Goal: Task Accomplishment & Management: Manage account settings

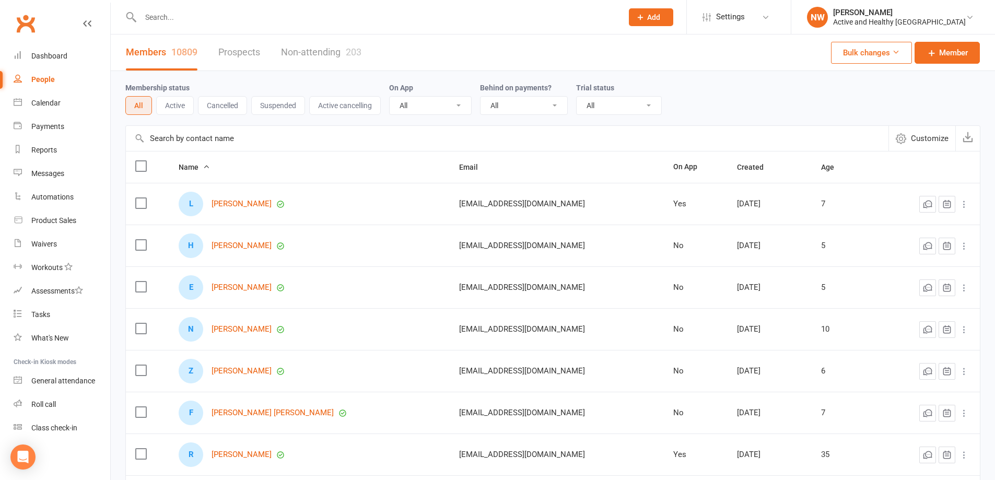
click at [233, 138] on input "text" at bounding box center [507, 138] width 762 height 25
paste input "Marianne Petersen"
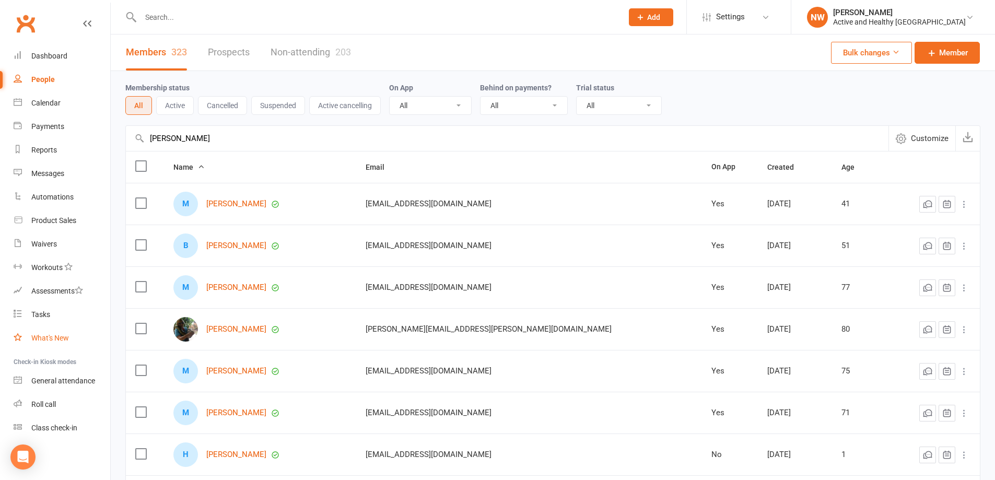
type input "Marianne Petersen"
click at [32, 97] on link "Calendar" at bounding box center [62, 102] width 97 height 23
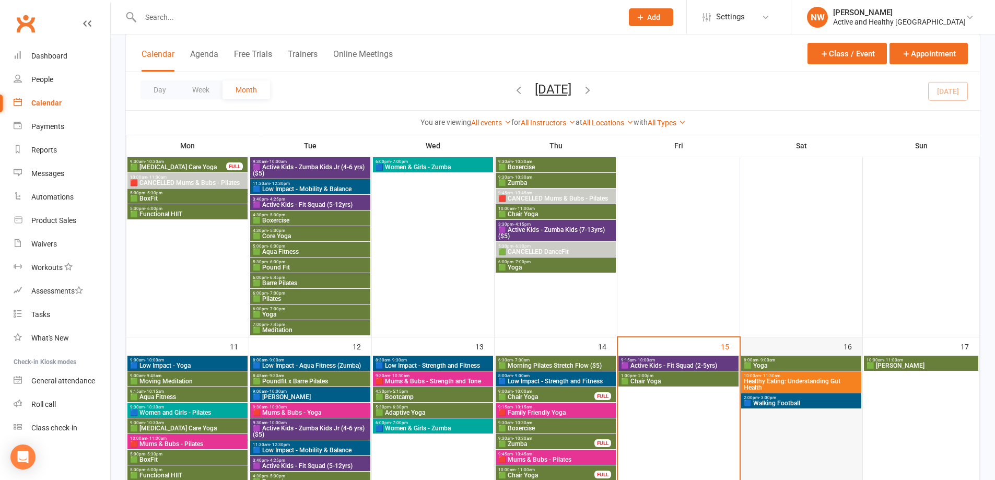
scroll to position [470, 0]
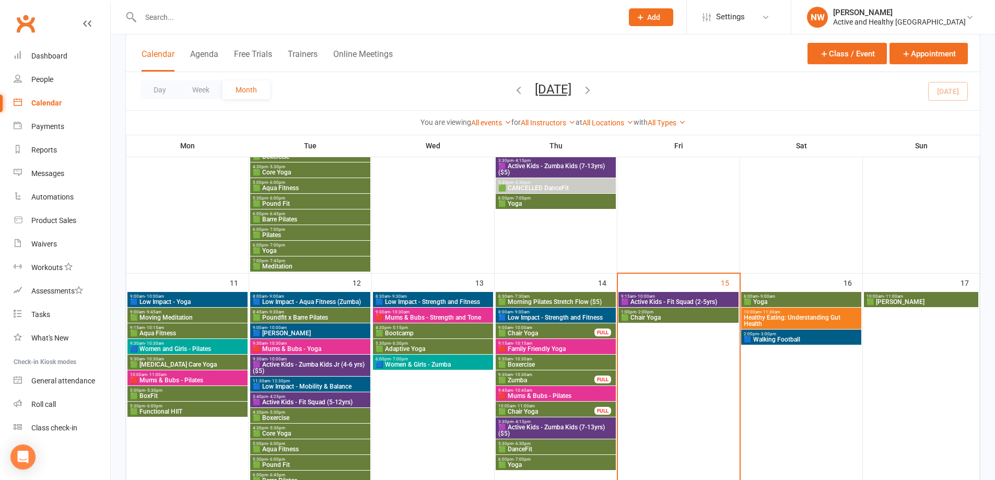
click at [798, 323] on span "Healthy Eating: Understanding Gut Health" at bounding box center [801, 320] width 116 height 13
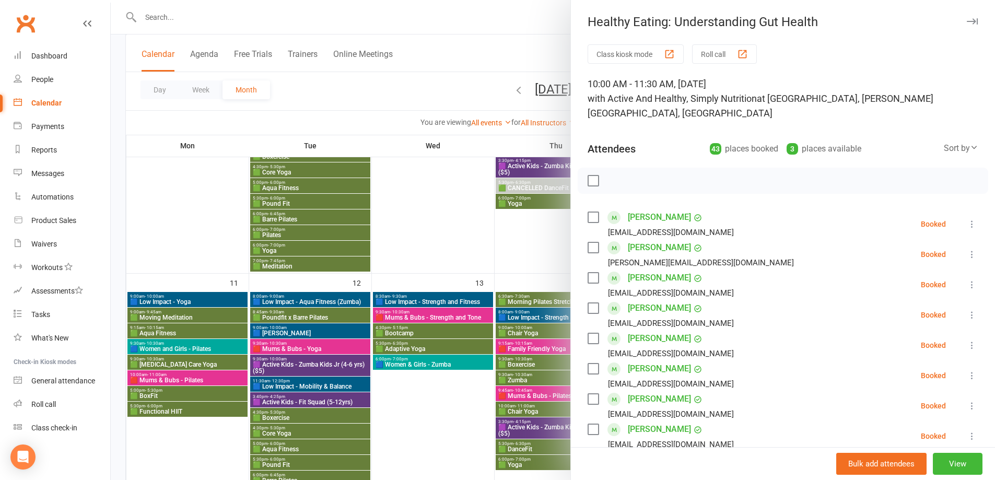
click at [466, 43] on div at bounding box center [553, 240] width 884 height 480
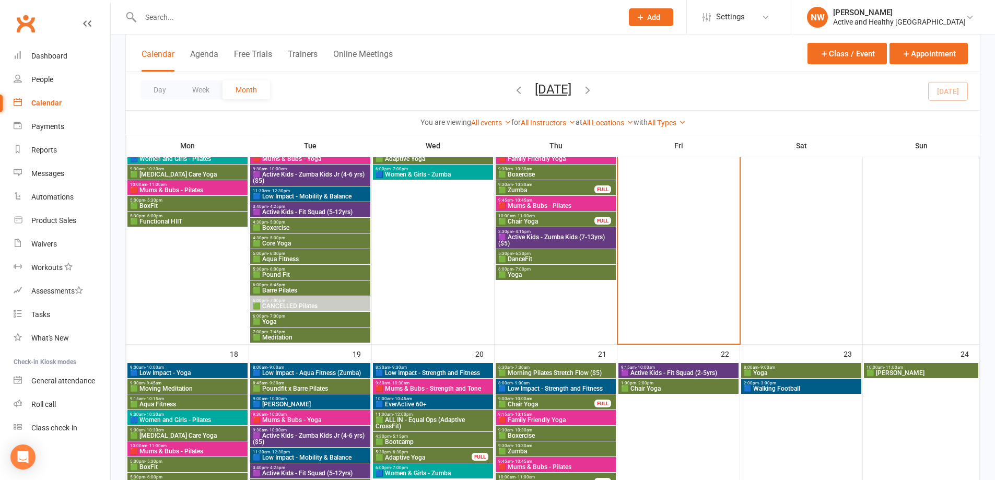
scroll to position [679, 0]
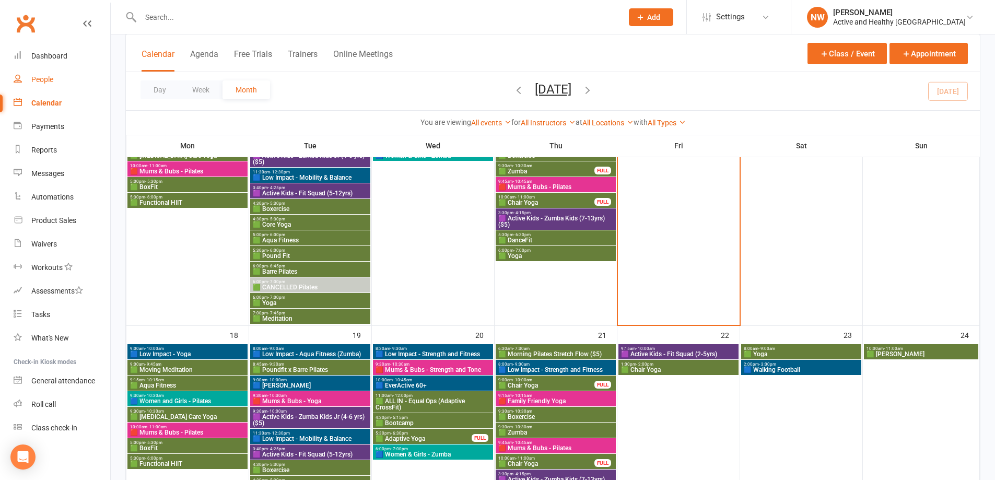
click at [54, 85] on link "People" at bounding box center [62, 79] width 97 height 23
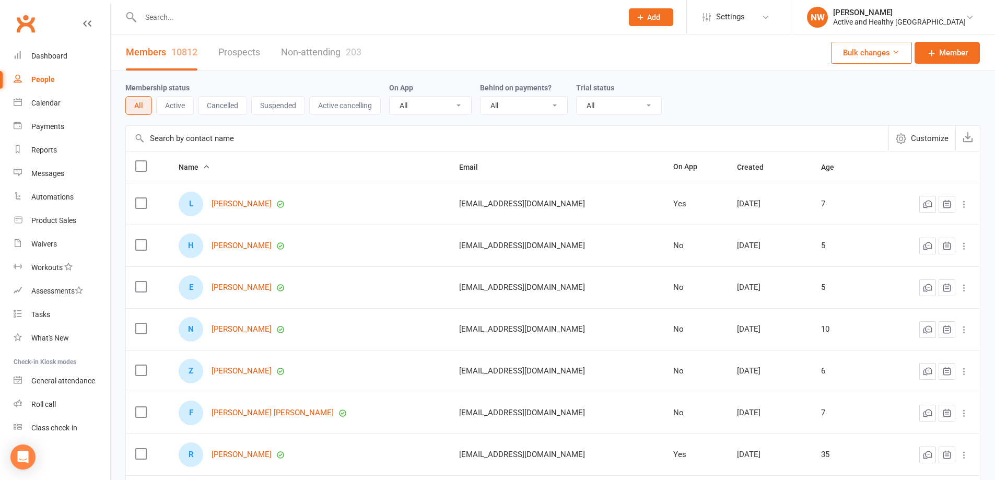
click at [182, 145] on input "text" at bounding box center [507, 138] width 762 height 25
paste input "Wendy Nunan"
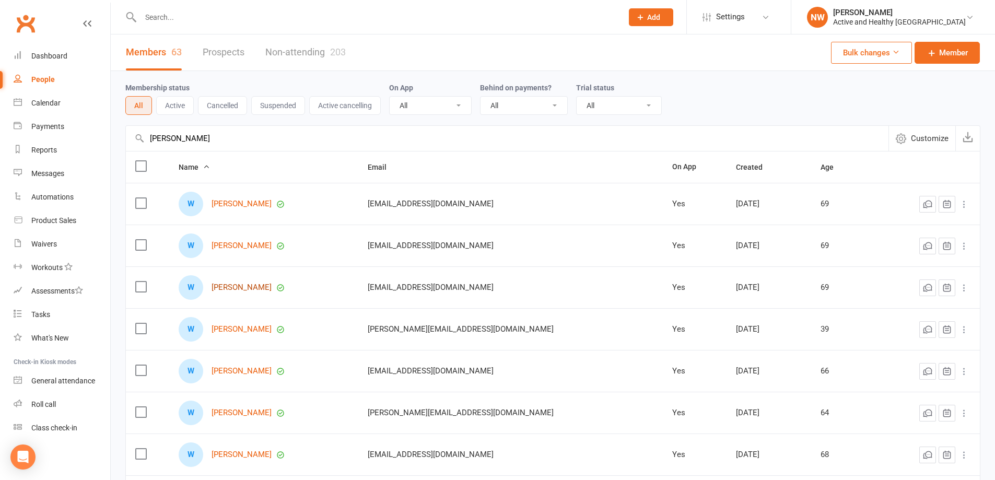
type input "Wendy Nunan"
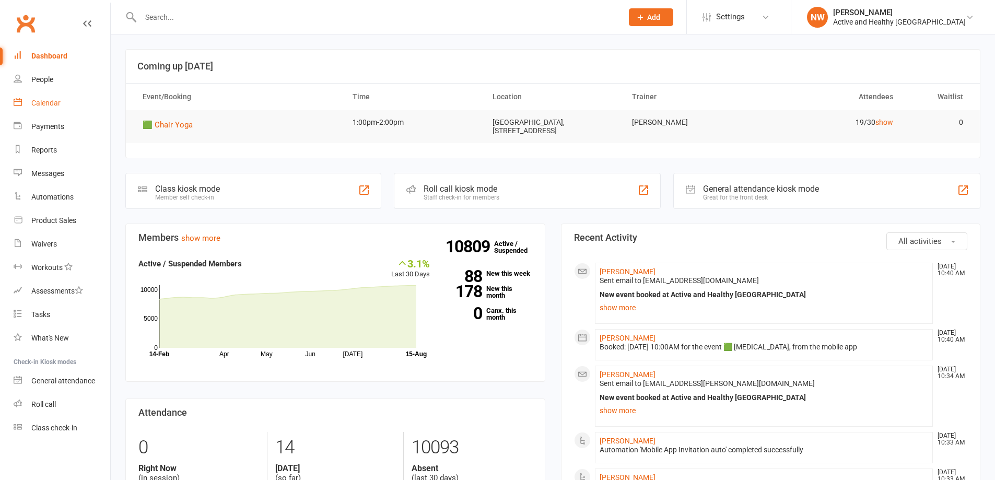
click at [53, 100] on div "Calendar" at bounding box center [45, 103] width 29 height 8
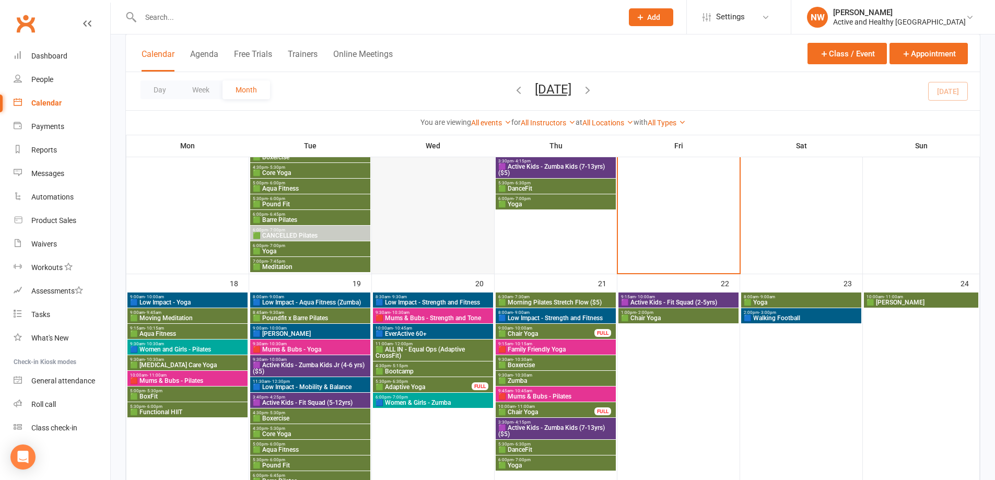
scroll to position [731, 0]
click at [427, 346] on span "🟩 ALL IN - Equal Ops (Adaptive CrossFit)" at bounding box center [433, 352] width 116 height 13
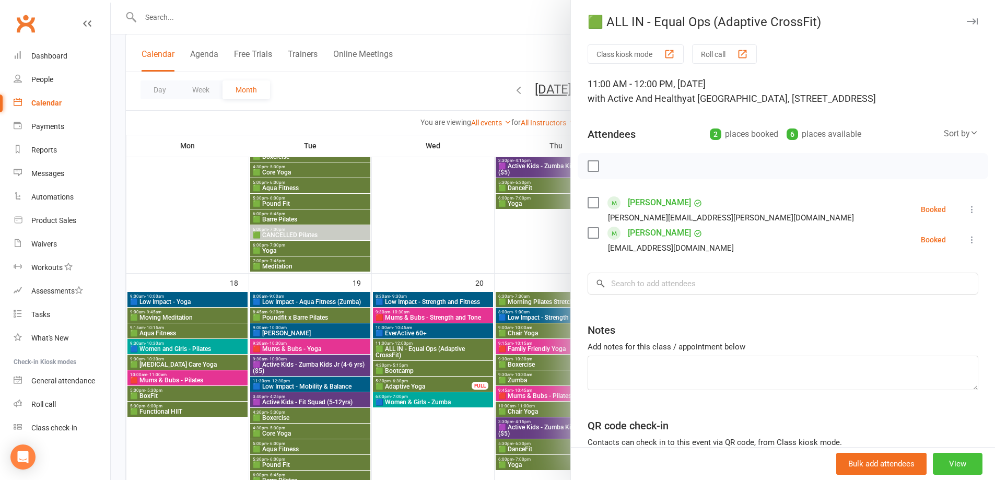
click at [941, 456] on button "View" at bounding box center [957, 464] width 50 height 22
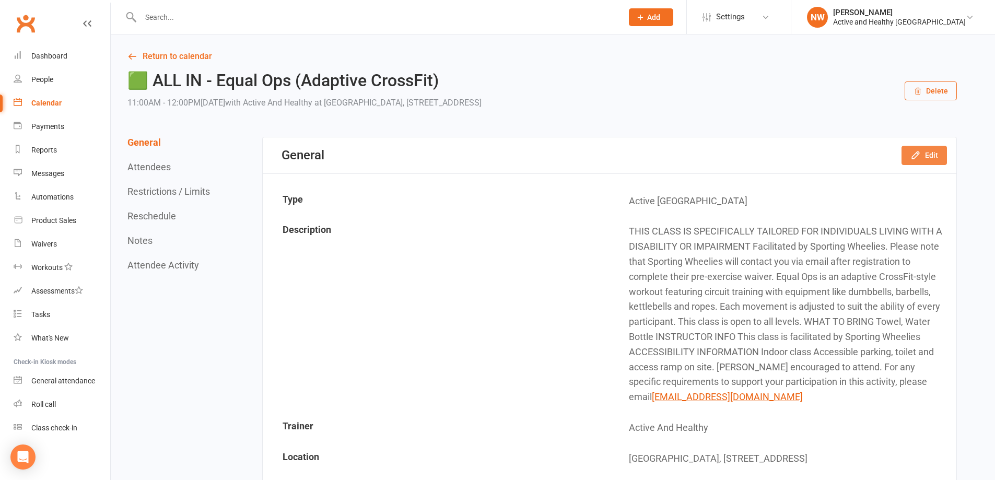
click at [911, 154] on icon "button" at bounding box center [915, 155] width 10 height 10
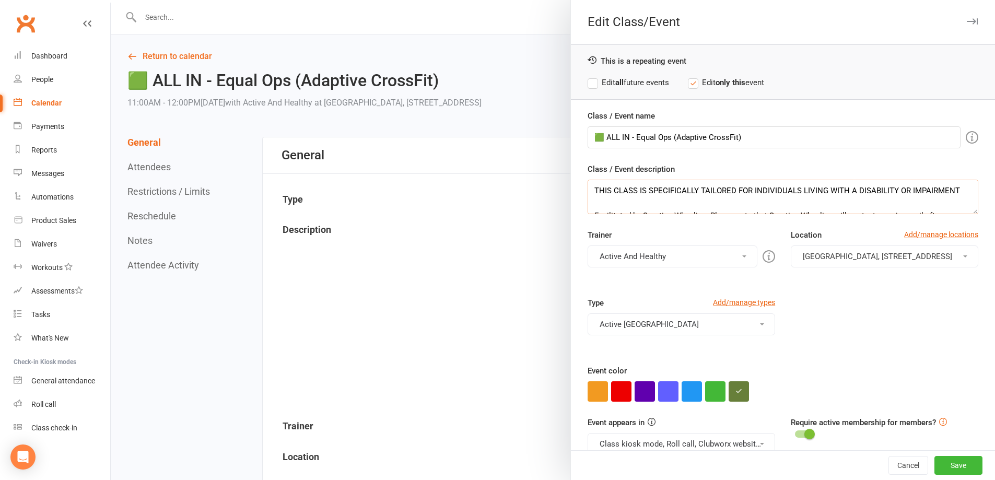
click at [717, 192] on textarea "THIS CLASS IS SPECIFICALLY TAILORED FOR INDIVIDUALS LIVING WITH A DISABILITY OR…" at bounding box center [782, 197] width 391 height 34
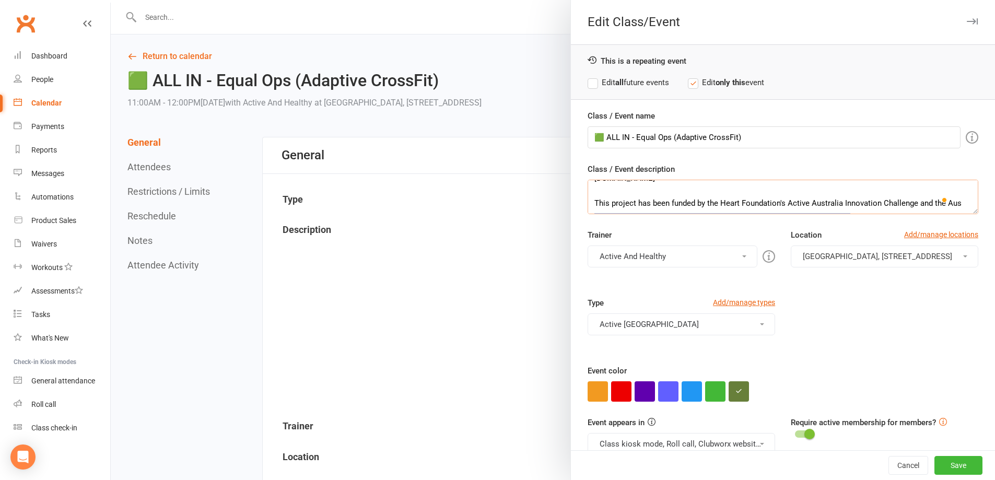
scroll to position [282, 0]
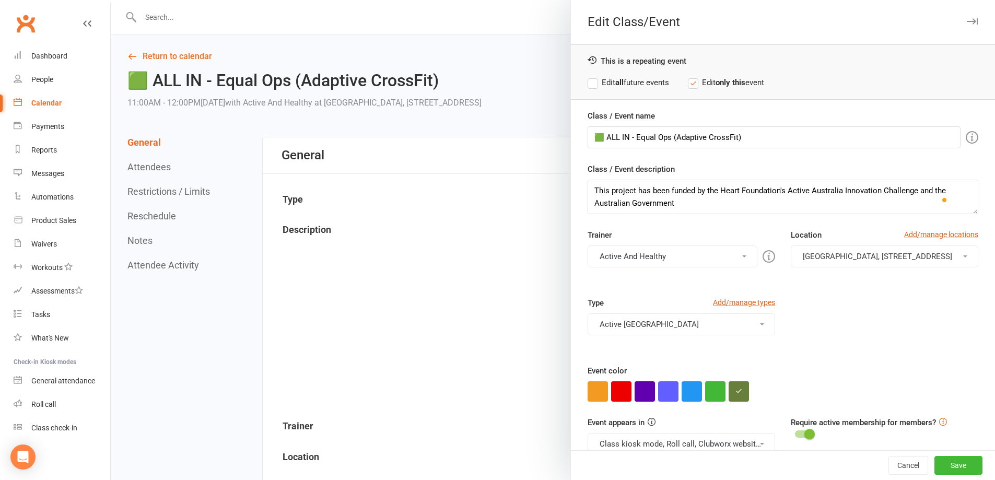
click at [626, 87] on label "Edit all future events" at bounding box center [627, 82] width 81 height 13
click at [689, 211] on textarea "THIS CLASS IS SPECIFICALLY TAILORED FOR INDIVIDUALS LIVING WITH A DISABILITY OR…" at bounding box center [782, 197] width 391 height 34
type textarea "THIS CLASS IS SPECIFICALLY TAILORED FOR INDIVIDUALS LIVING WITH A DISABILITY OR…"
click at [944, 469] on button "Save" at bounding box center [958, 465] width 48 height 19
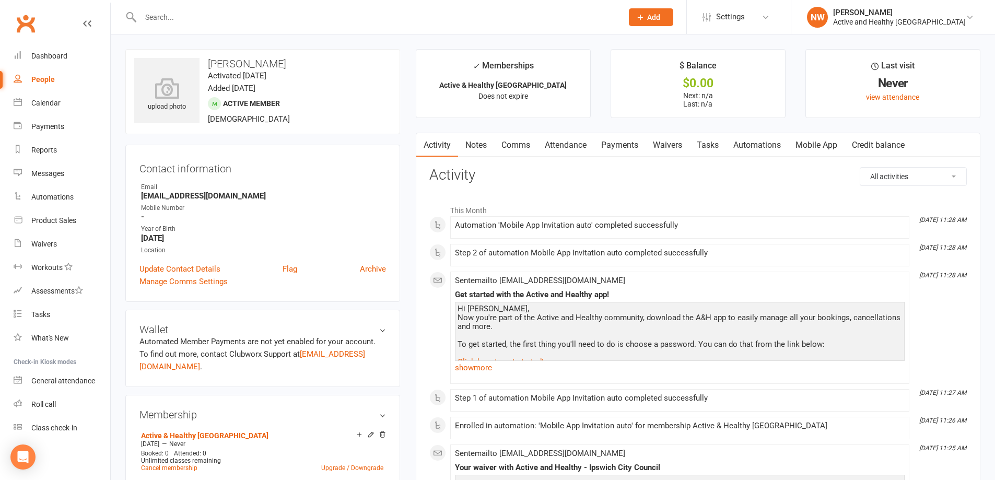
click at [825, 141] on link "Mobile App" at bounding box center [816, 145] width 56 height 24
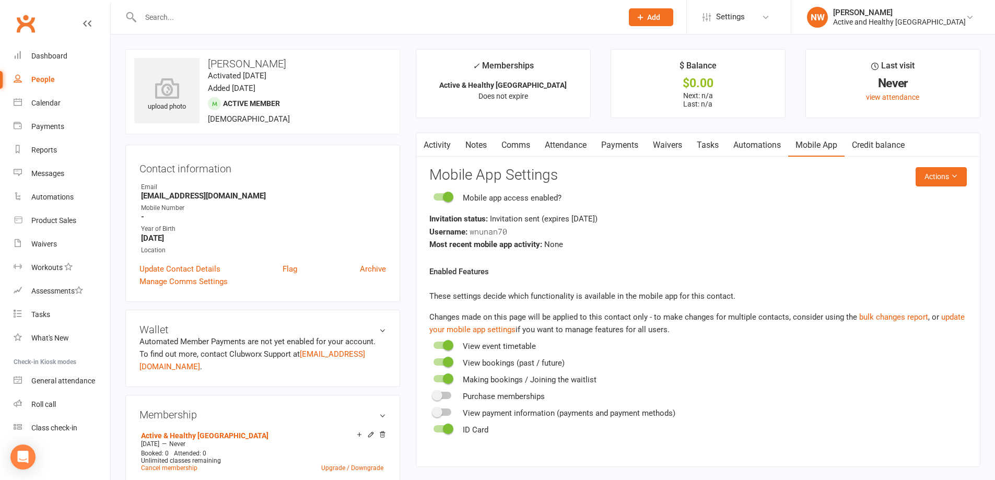
click at [46, 82] on div "People" at bounding box center [42, 79] width 23 height 8
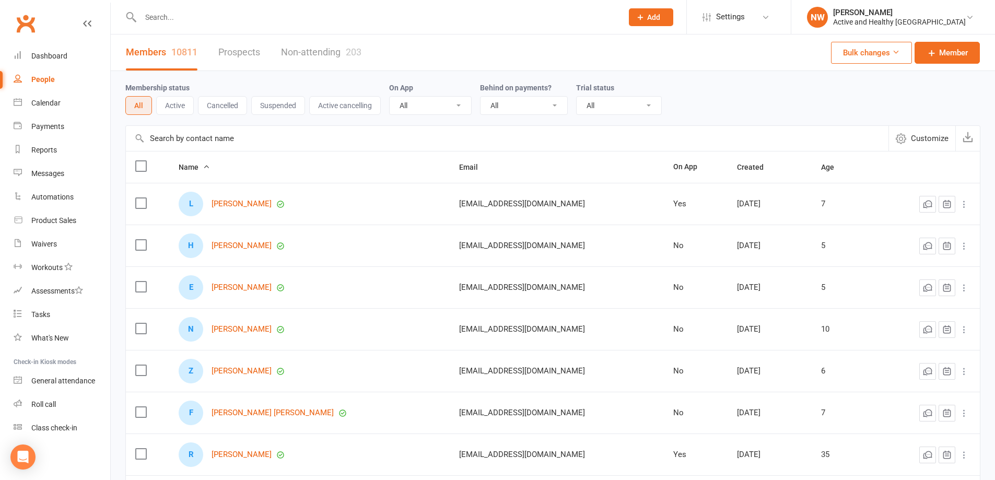
click at [181, 145] on input "text" at bounding box center [507, 138] width 762 height 25
paste input "Celsa Valencia"
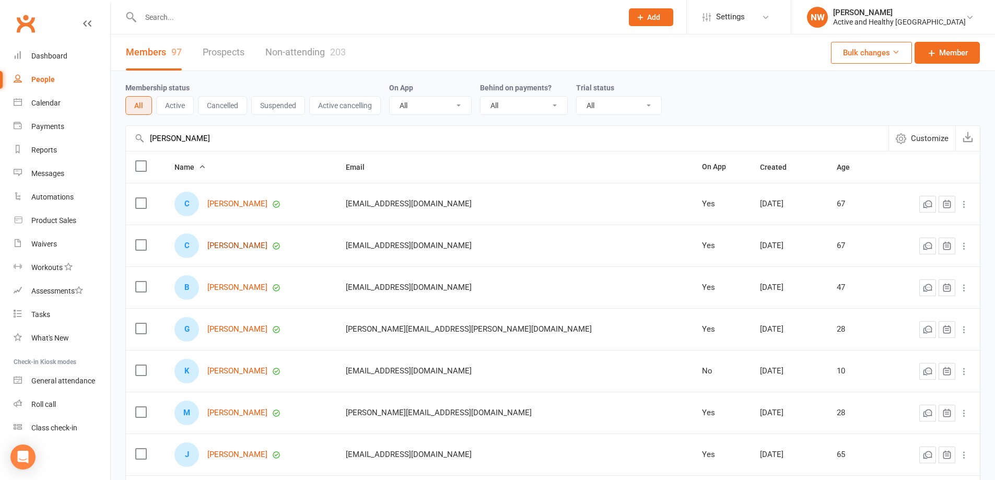
type input "Celsa Valencia"
drag, startPoint x: 245, startPoint y: 246, endPoint x: 273, endPoint y: 246, distance: 27.7
click at [245, 246] on link "Celsa Valencia" at bounding box center [237, 245] width 60 height 9
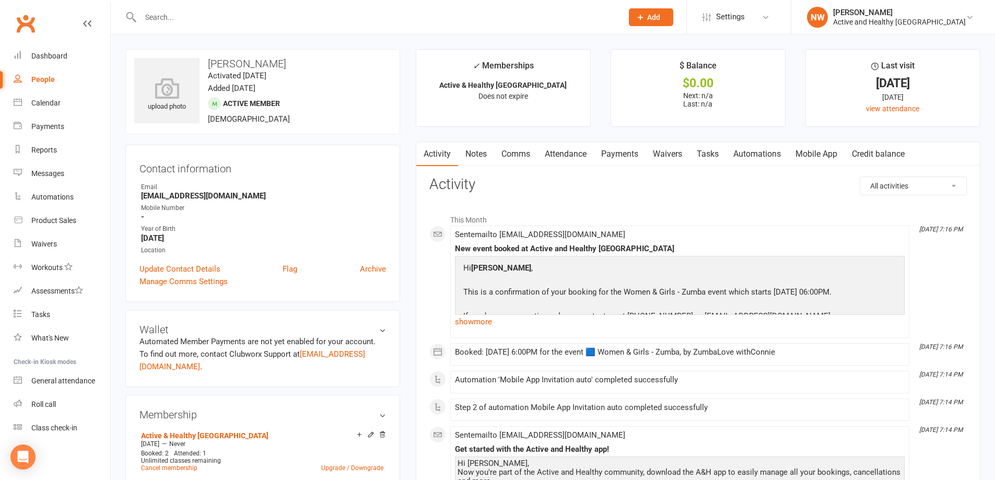
click at [51, 79] on div "People" at bounding box center [42, 79] width 23 height 8
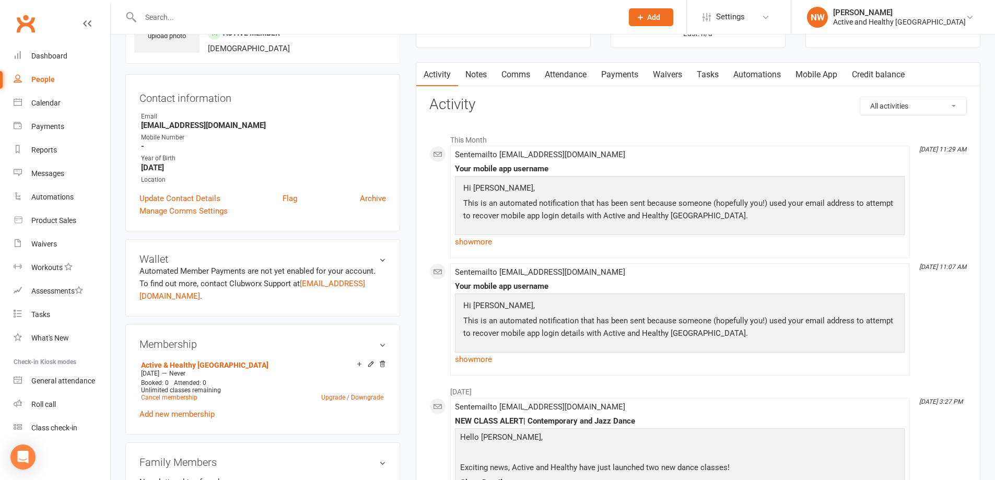
scroll to position [52, 0]
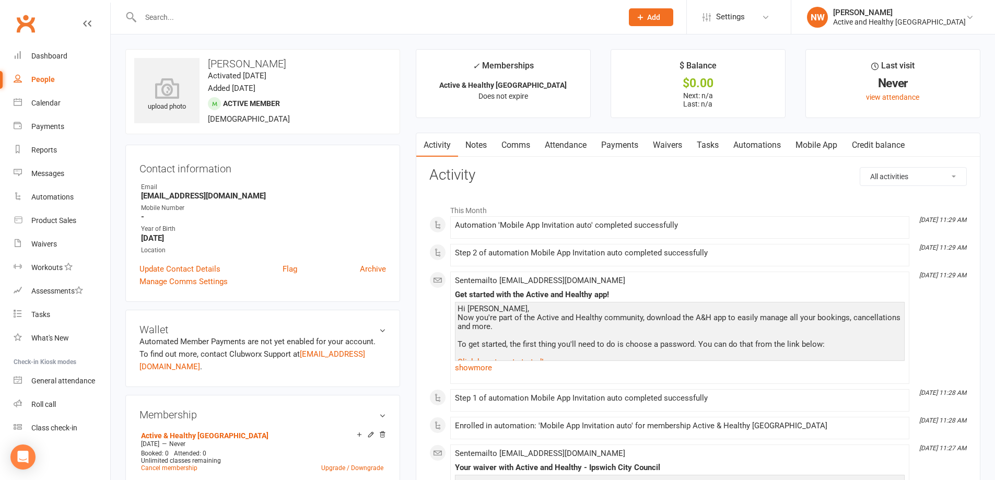
click at [826, 139] on link "Mobile App" at bounding box center [816, 145] width 56 height 24
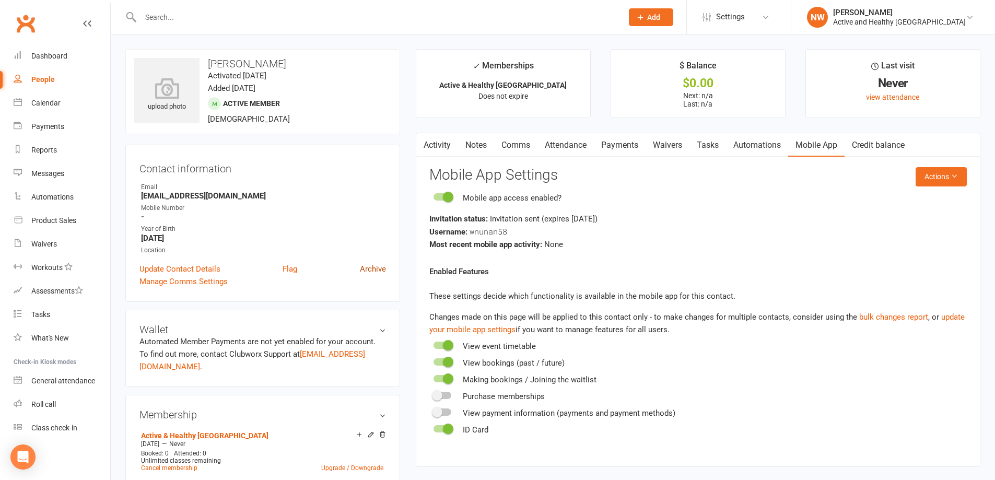
click at [380, 266] on link "Archive" at bounding box center [373, 269] width 26 height 13
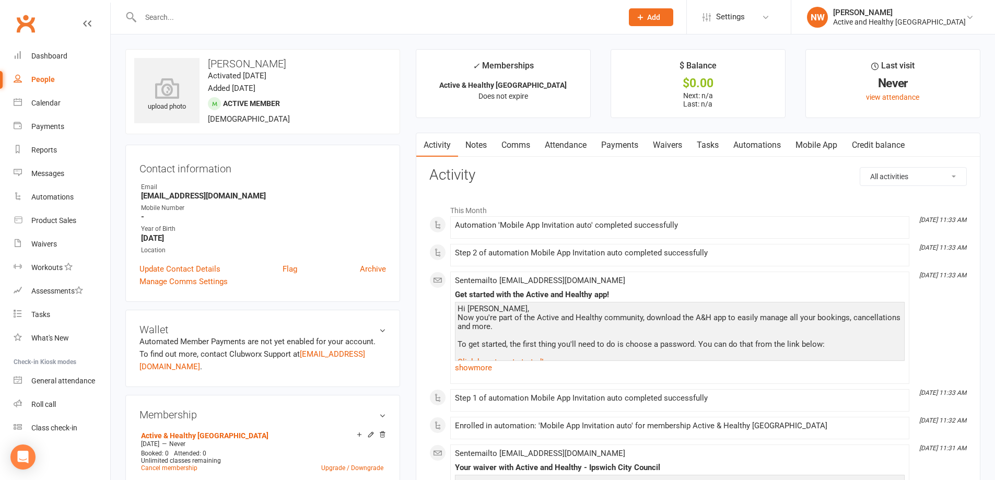
click at [819, 149] on link "Mobile App" at bounding box center [816, 145] width 56 height 24
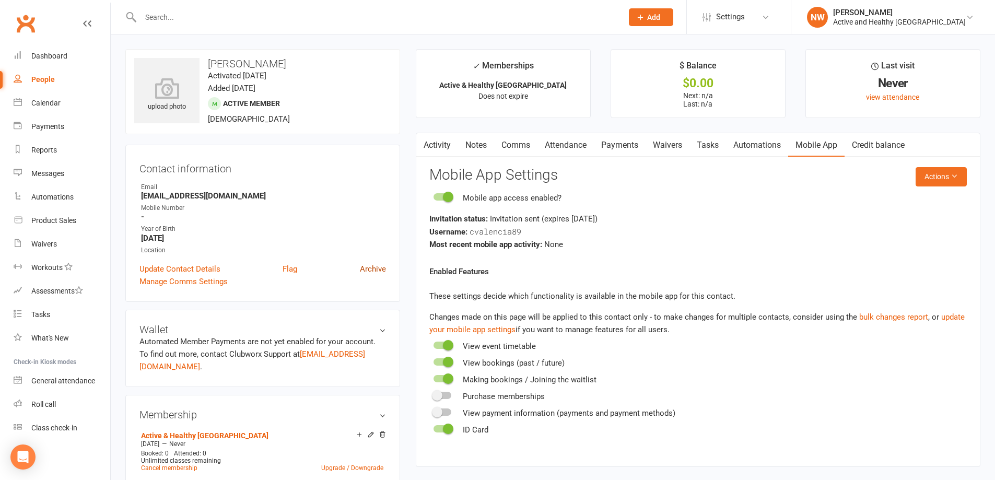
click at [377, 267] on link "Archive" at bounding box center [373, 269] width 26 height 13
